Goal: Information Seeking & Learning: Find specific fact

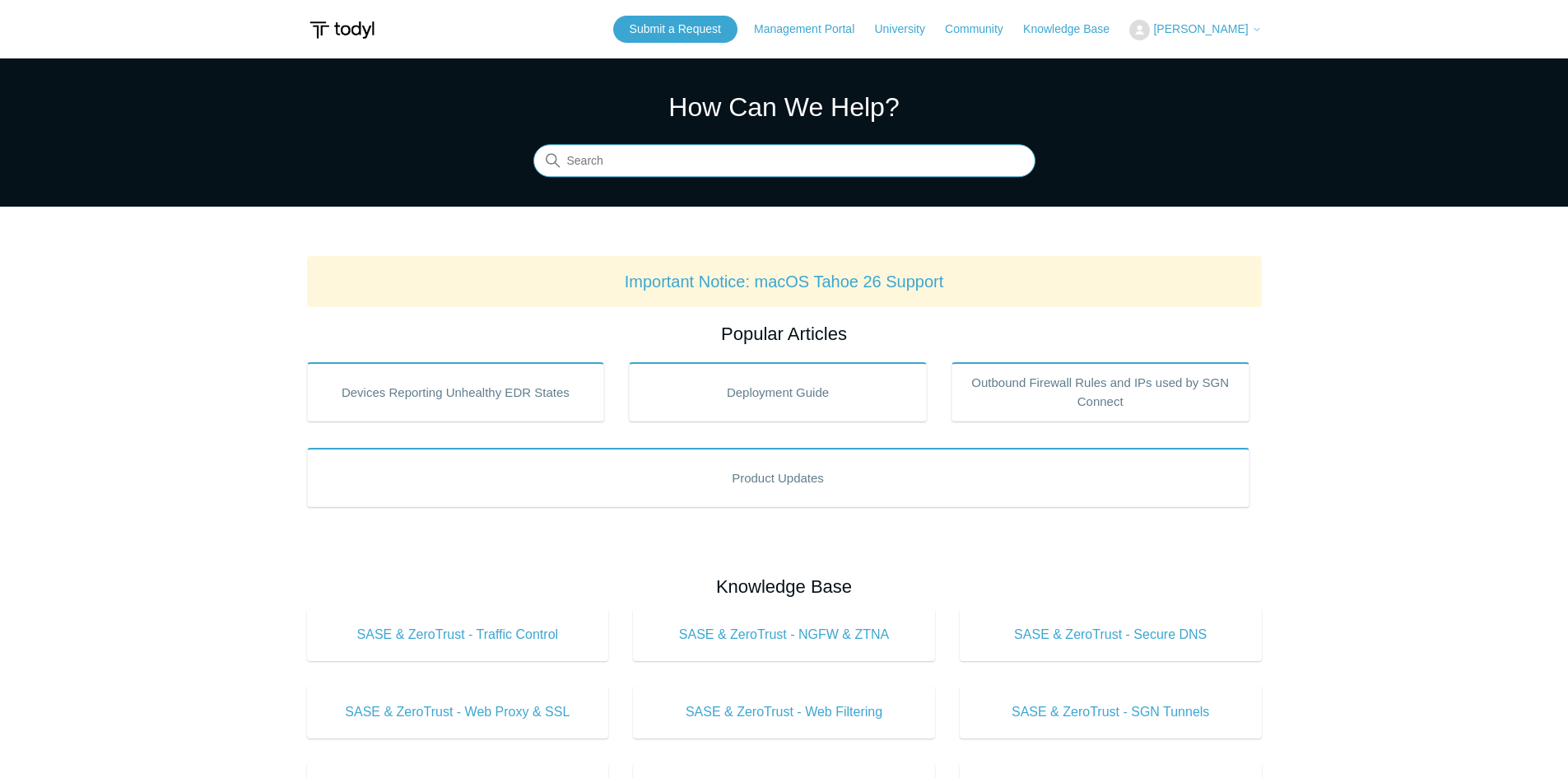
click at [593, 151] on input "Search" at bounding box center [784, 162] width 502 height 33
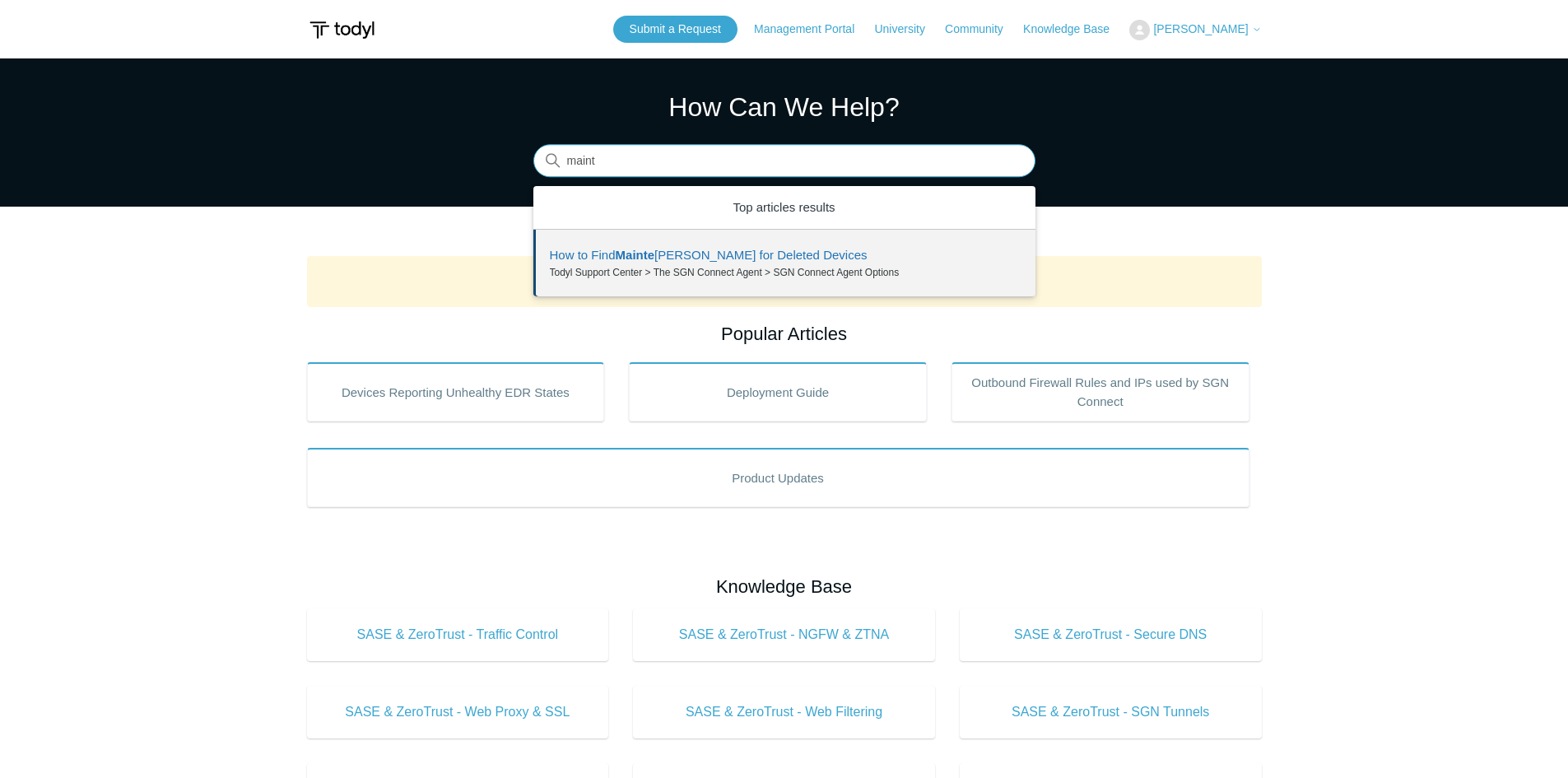
drag, startPoint x: 724, startPoint y: 228, endPoint x: 759, endPoint y: 270, distance: 54.7
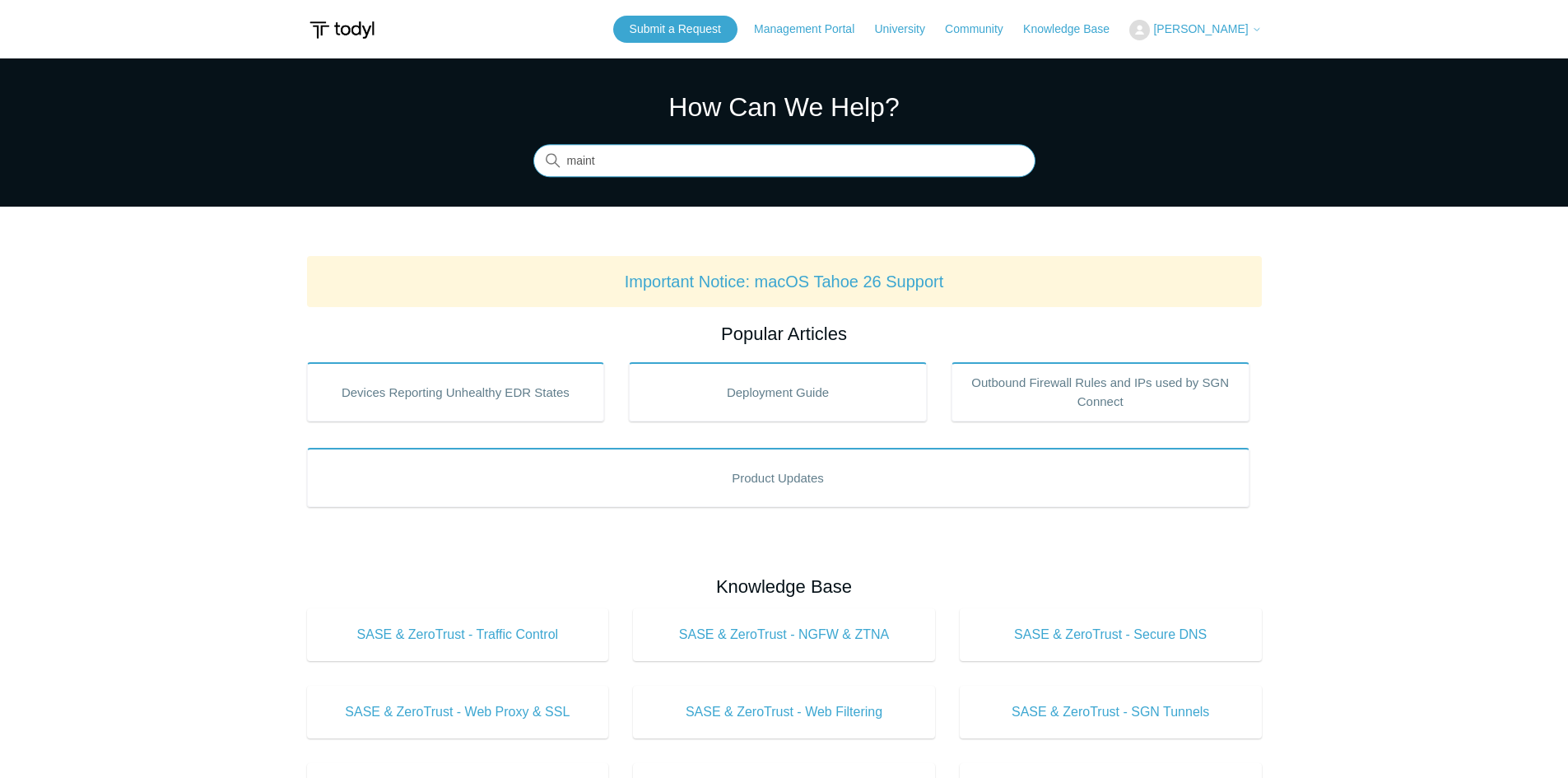
type input "maint"
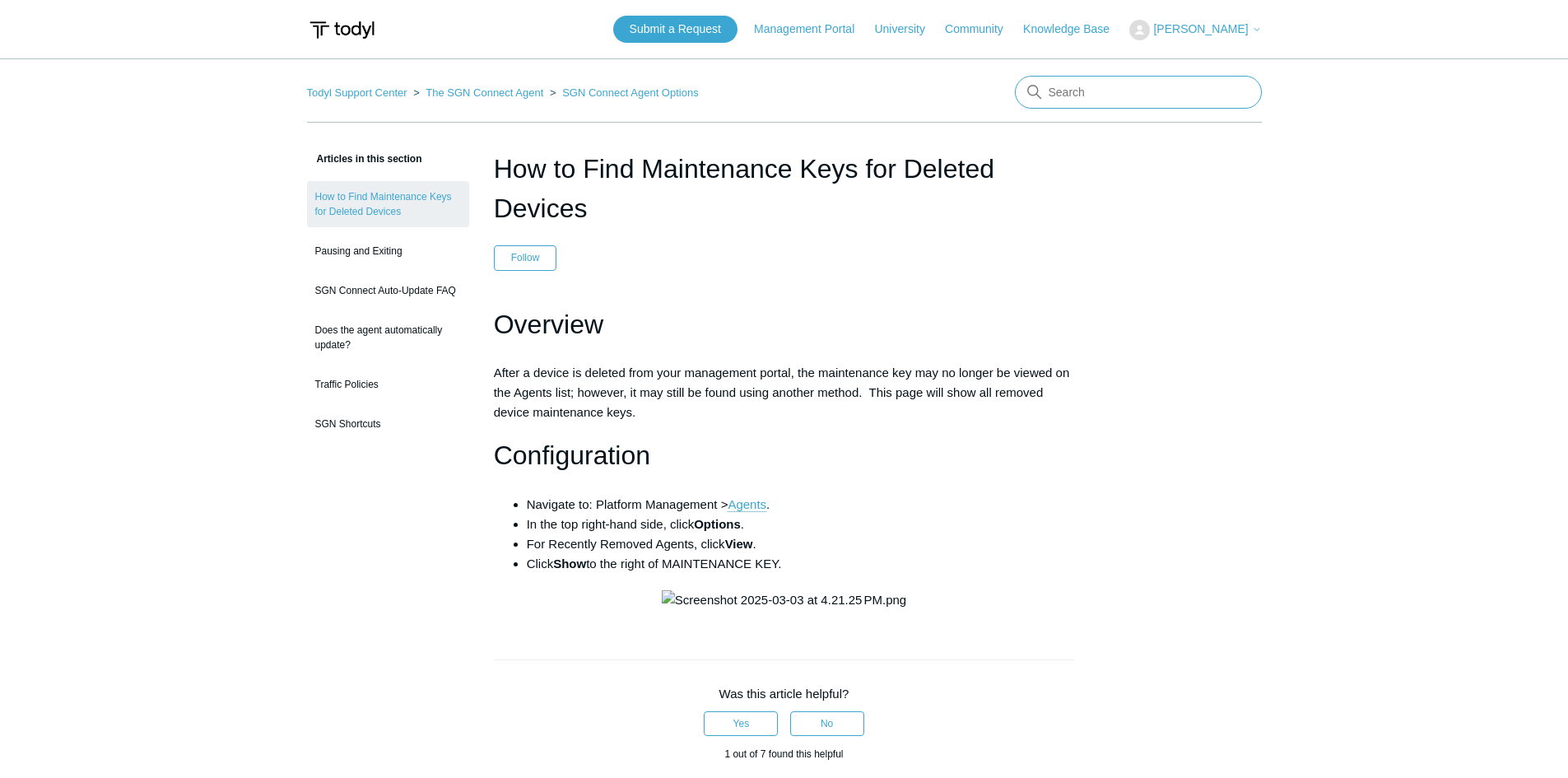
click at [1086, 91] on input "Search" at bounding box center [1138, 92] width 247 height 33
type input "cli"
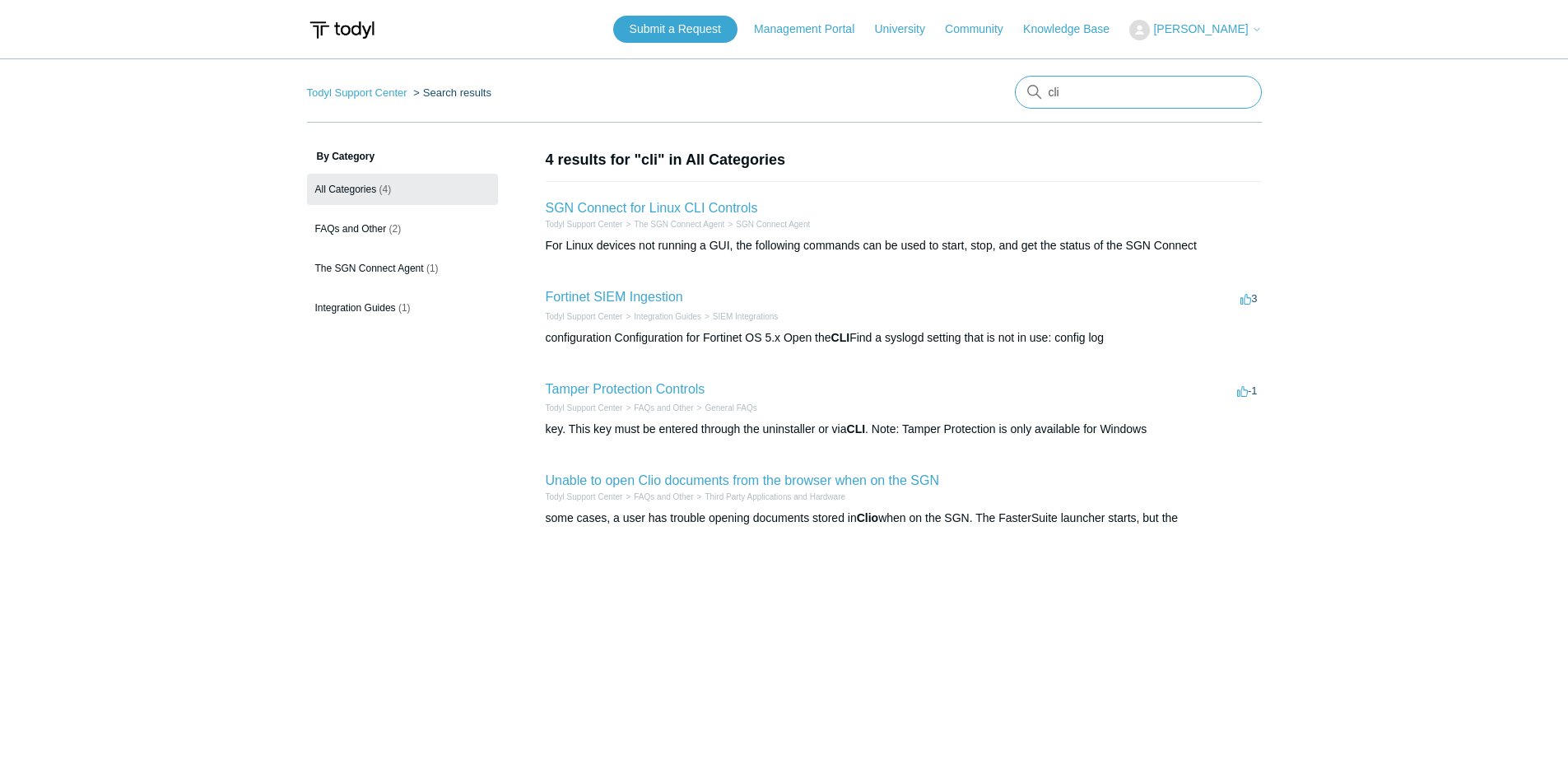
drag, startPoint x: 943, startPoint y: 87, endPoint x: 643, endPoint y: 87, distance: 300.0
click at [650, 87] on nav "Todyl Support Center Search results cli" at bounding box center [784, 99] width 955 height 47
type input "104"
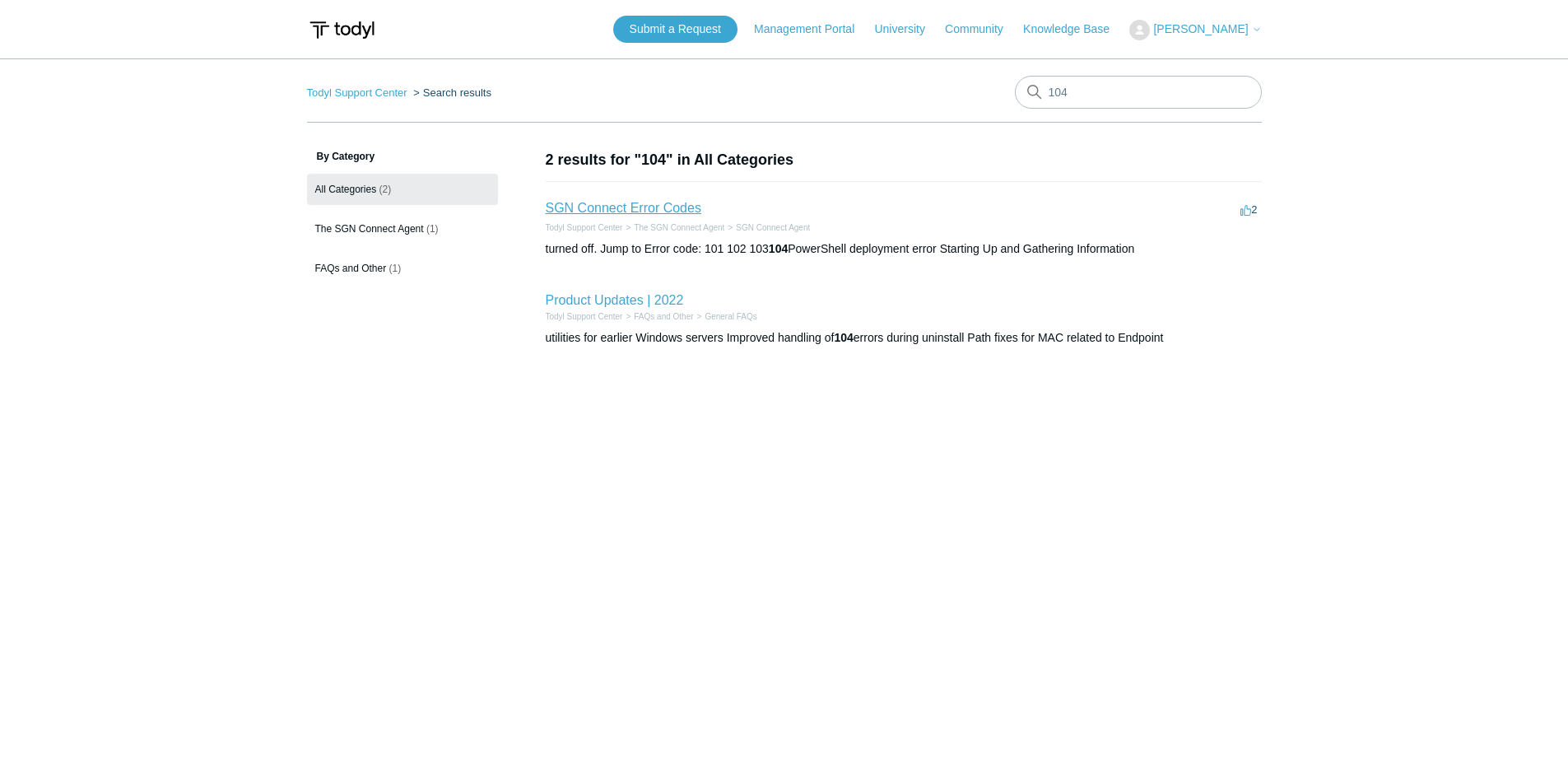
click at [625, 208] on link "SGN Connect Error Codes" at bounding box center [623, 207] width 156 height 14
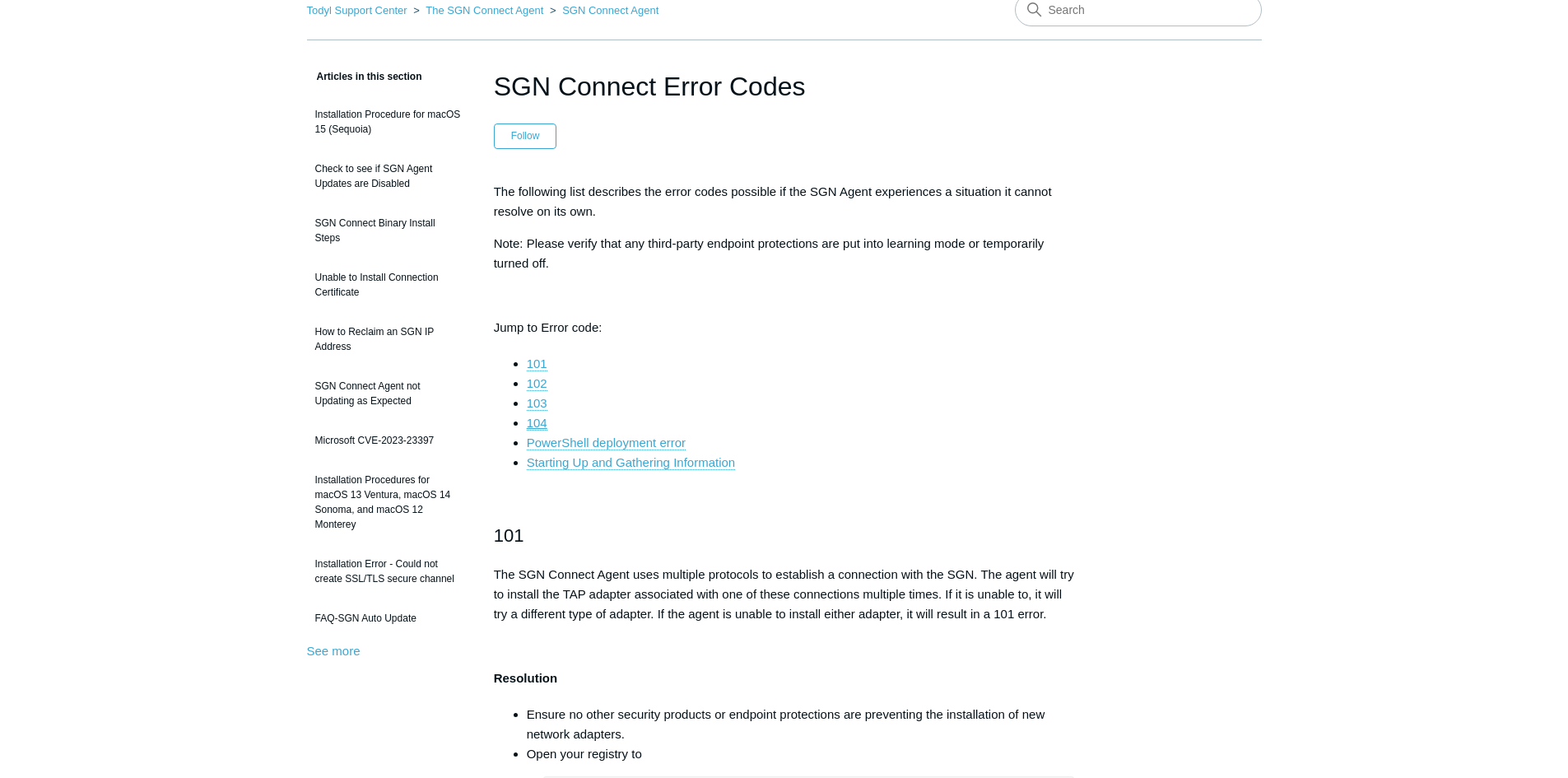
click at [540, 421] on link "104" at bounding box center [537, 423] width 21 height 15
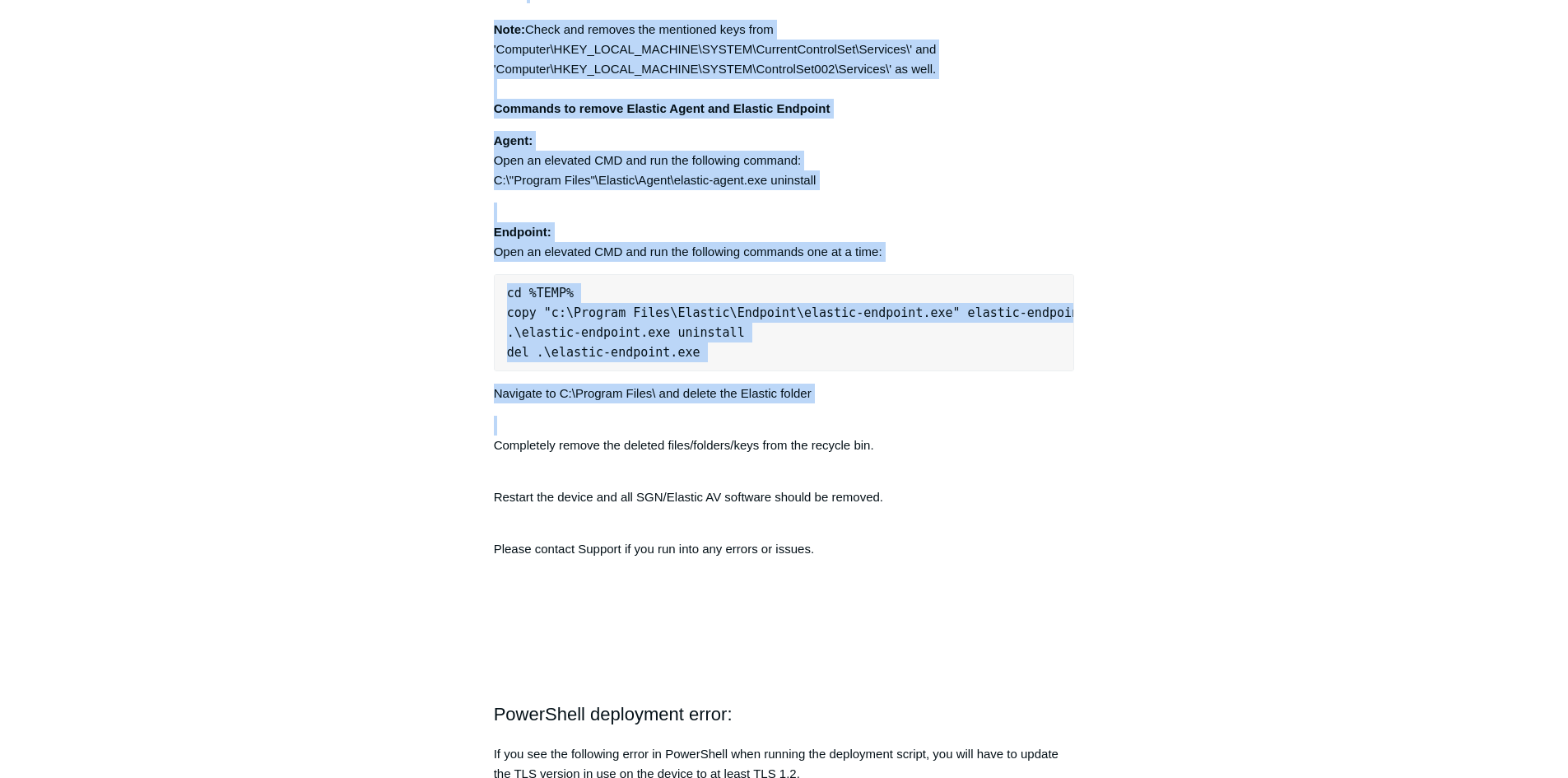
scroll to position [4301, 0]
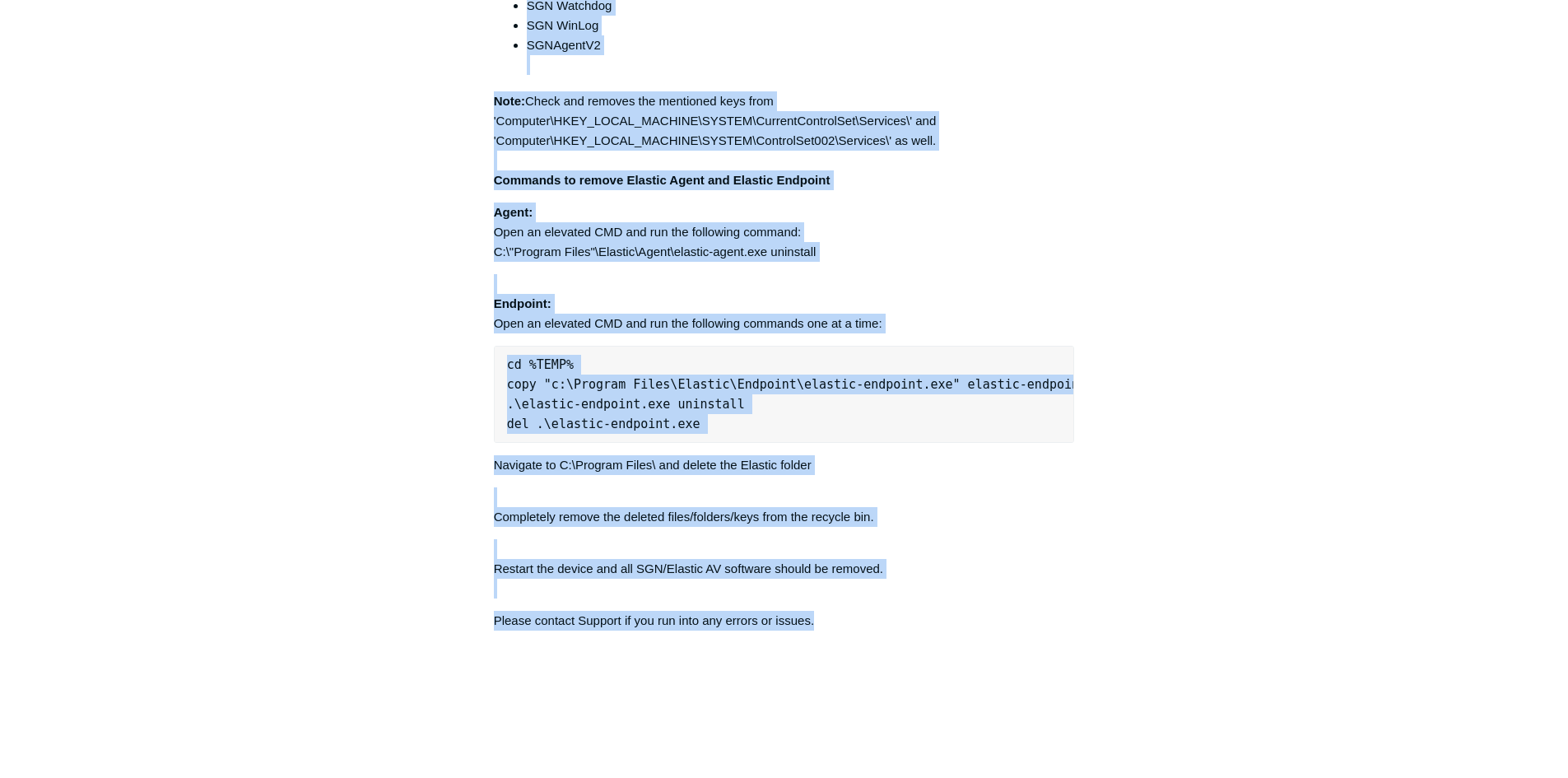
drag, startPoint x: 488, startPoint y: 157, endPoint x: 1103, endPoint y: 642, distance: 783.2
